Goal: Task Accomplishment & Management: Manage account settings

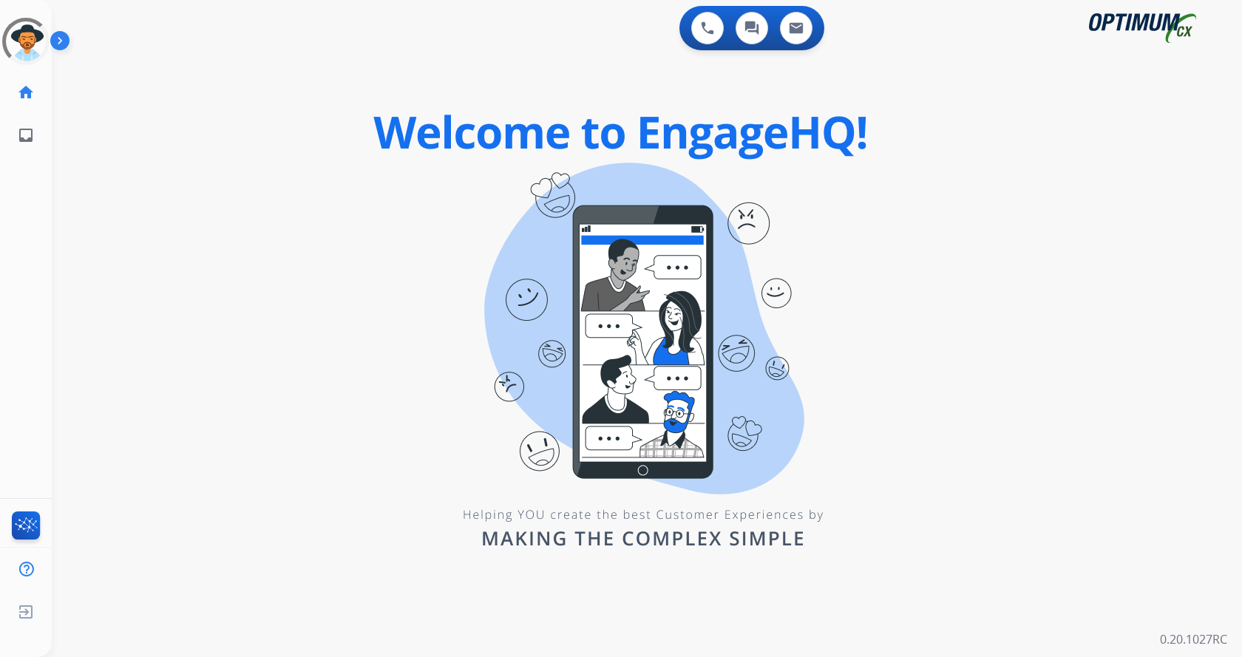
click at [68, 32] on img at bounding box center [62, 44] width 25 height 28
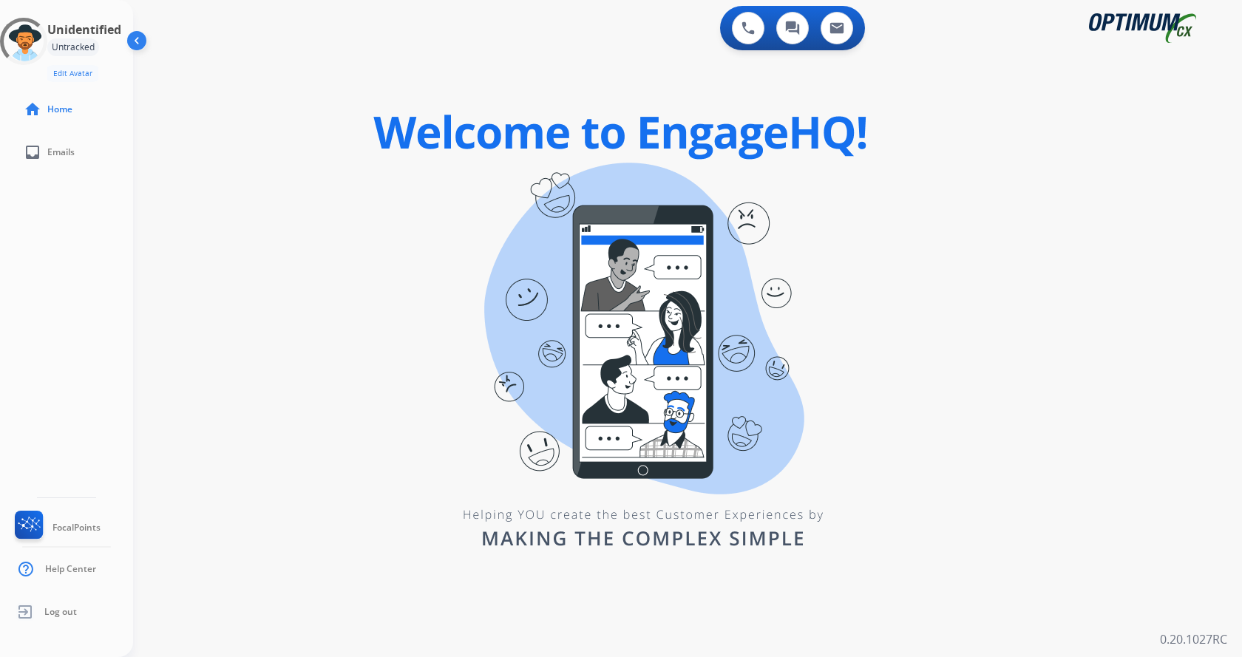
click at [68, 379] on div "Unidentified Untracked Edit Avatar Agent: Unidentified Routing Profile: Unident…" at bounding box center [66, 328] width 133 height 657
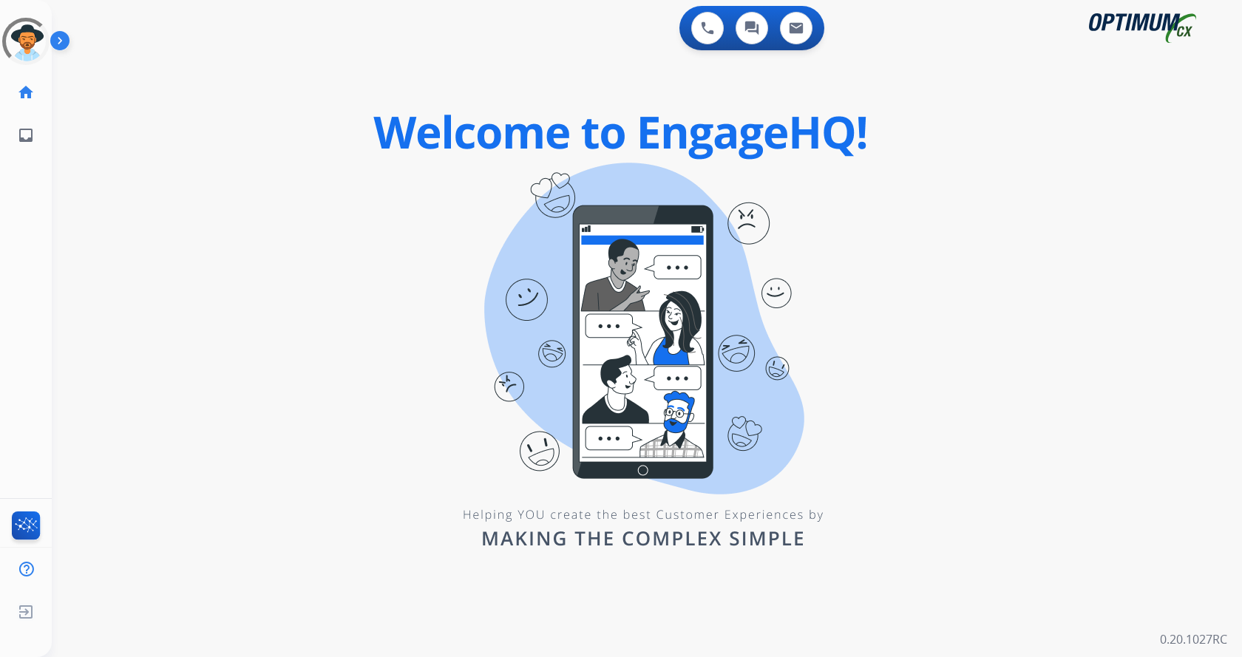
click at [68, 41] on img at bounding box center [62, 44] width 25 height 28
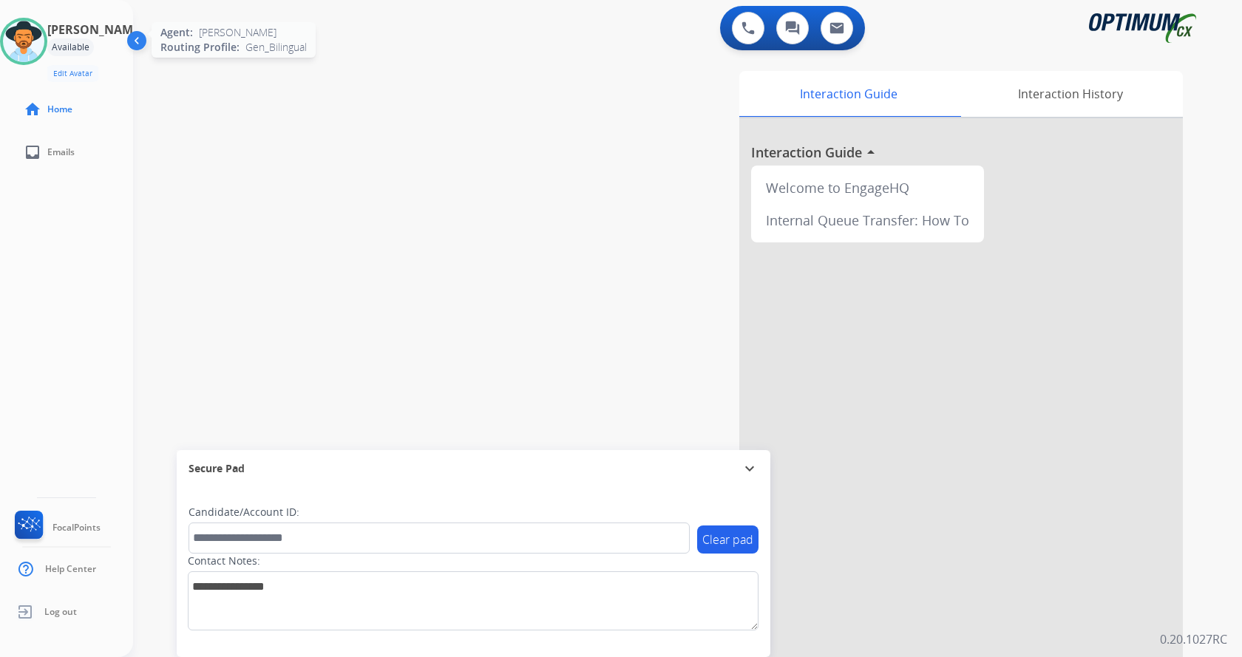
click at [44, 47] on img at bounding box center [23, 41] width 41 height 41
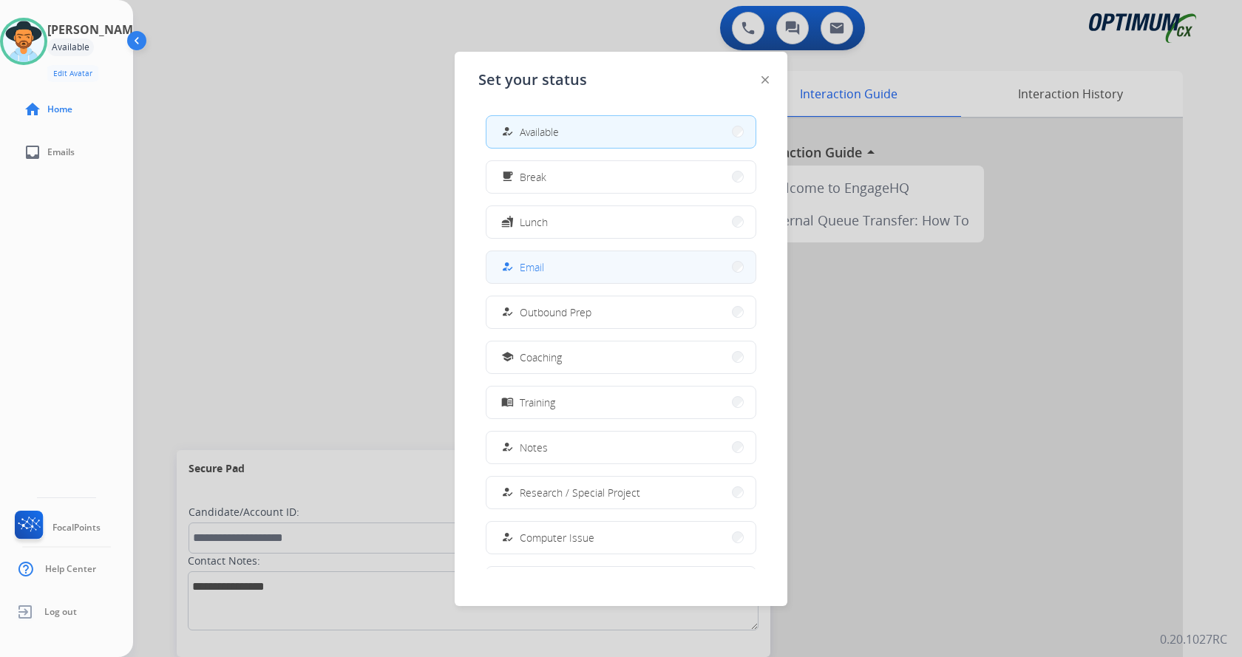
click at [523, 276] on button "how_to_reg Email" at bounding box center [620, 267] width 269 height 32
